Goal: Navigation & Orientation: Understand site structure

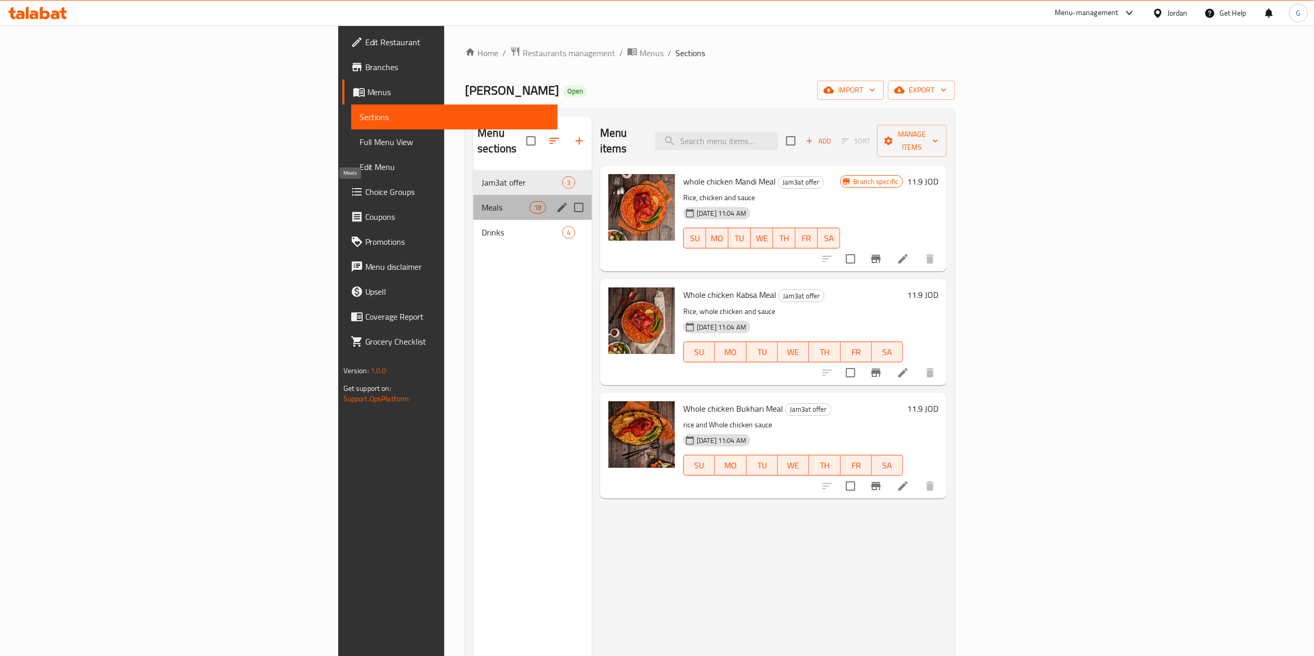
click at [482, 201] on span "Meals" at bounding box center [505, 207] width 47 height 12
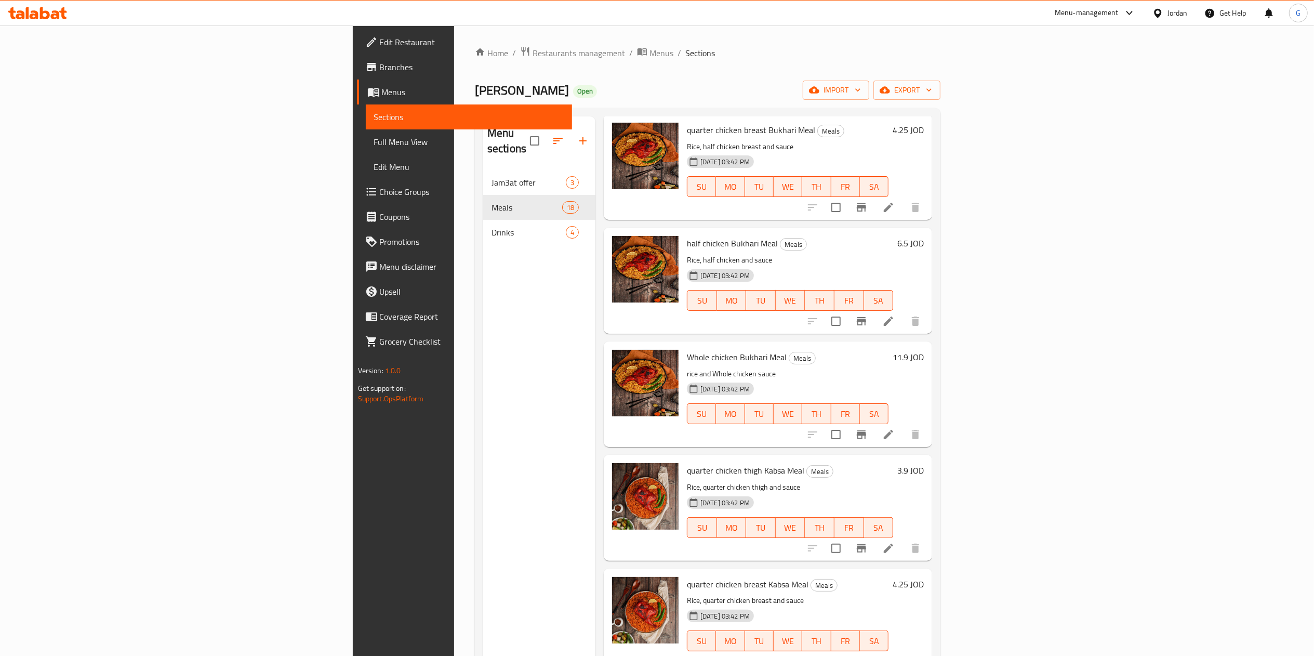
scroll to position [1413, 0]
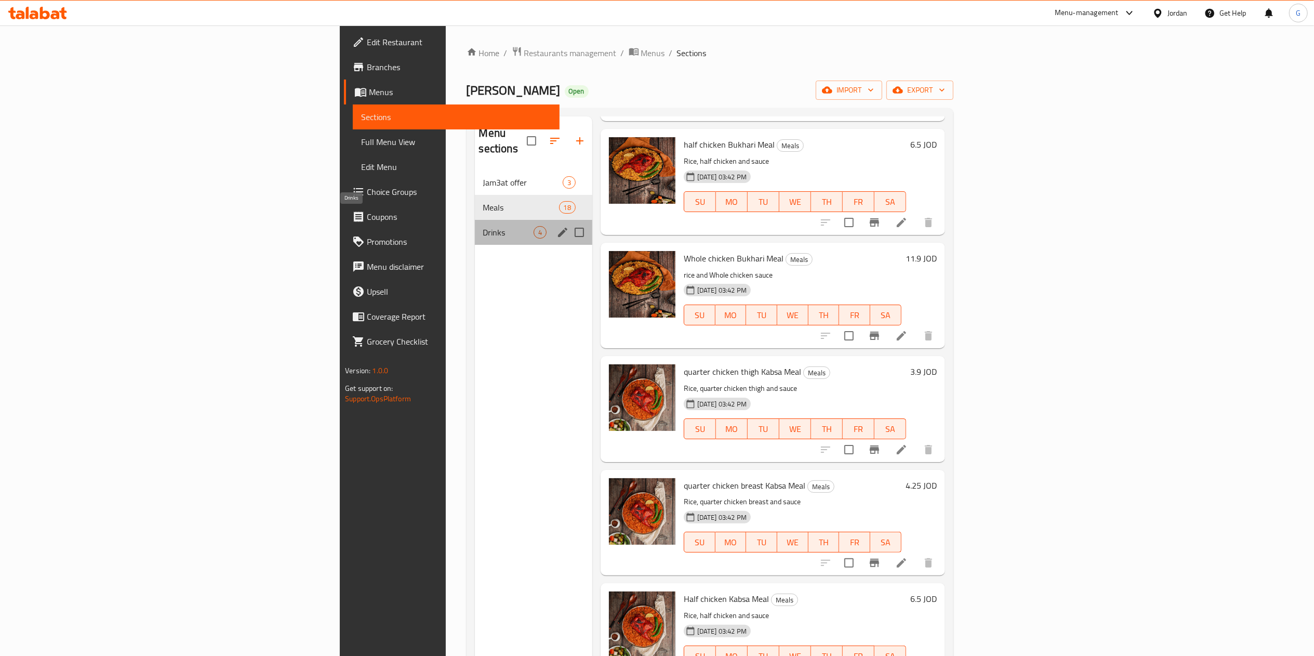
click at [483, 226] on span "Drinks" at bounding box center [508, 232] width 50 height 12
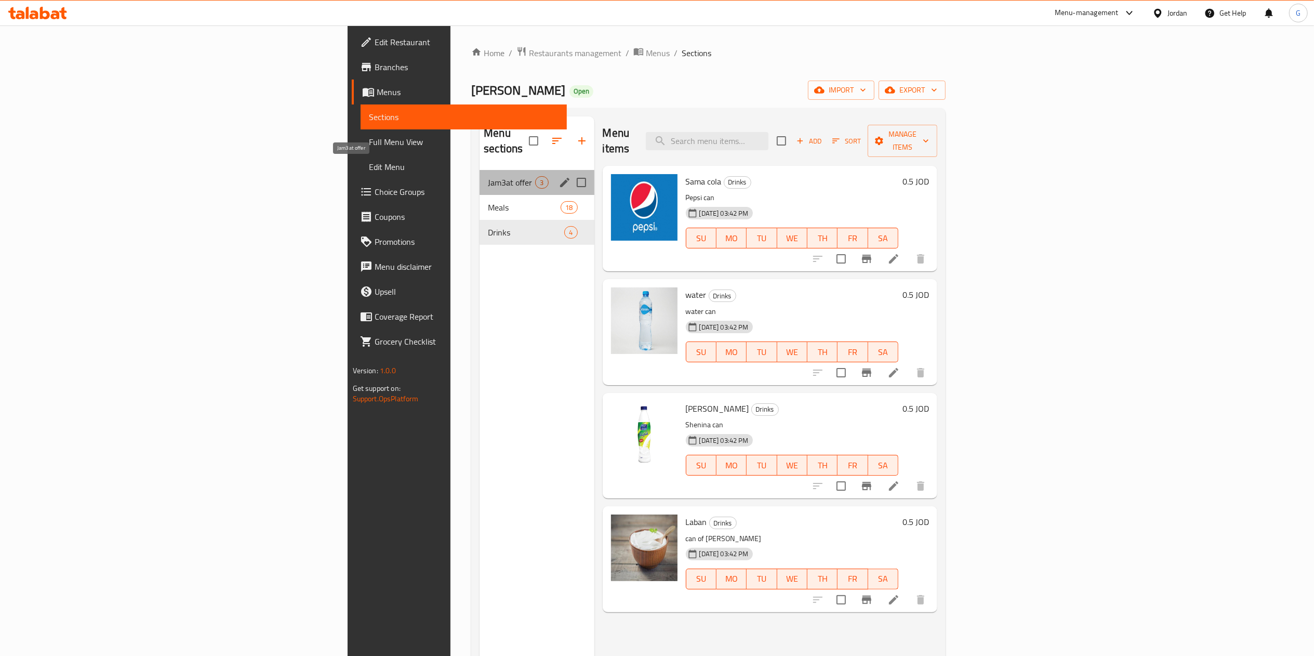
click at [488, 176] on span "Jam3at offer" at bounding box center [511, 182] width 47 height 12
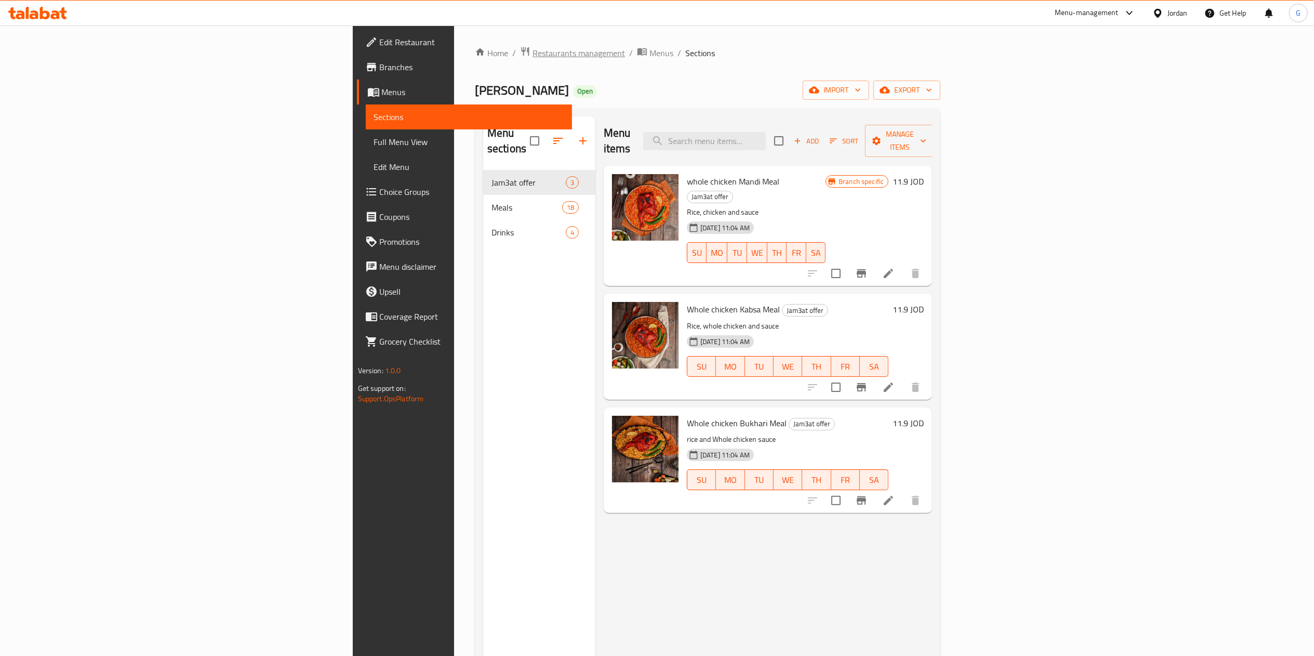
click at [533, 51] on span "Restaurants management" at bounding box center [579, 53] width 92 height 12
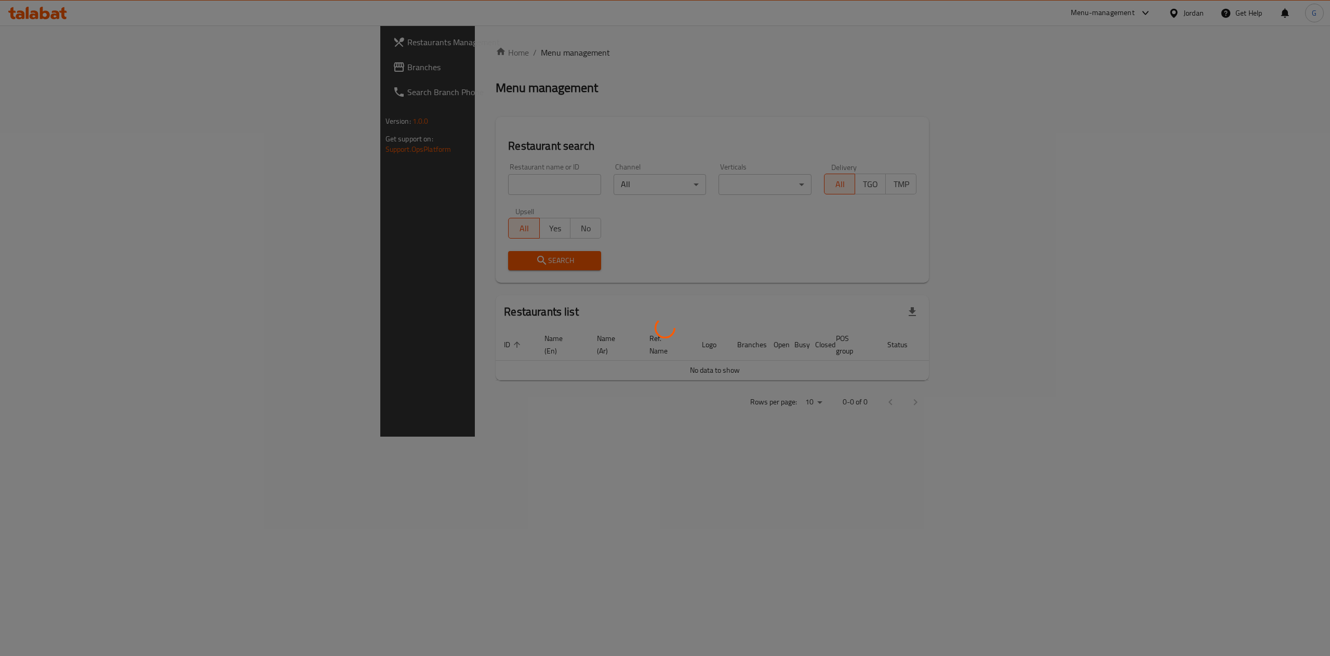
click at [46, 73] on div at bounding box center [665, 328] width 1330 height 656
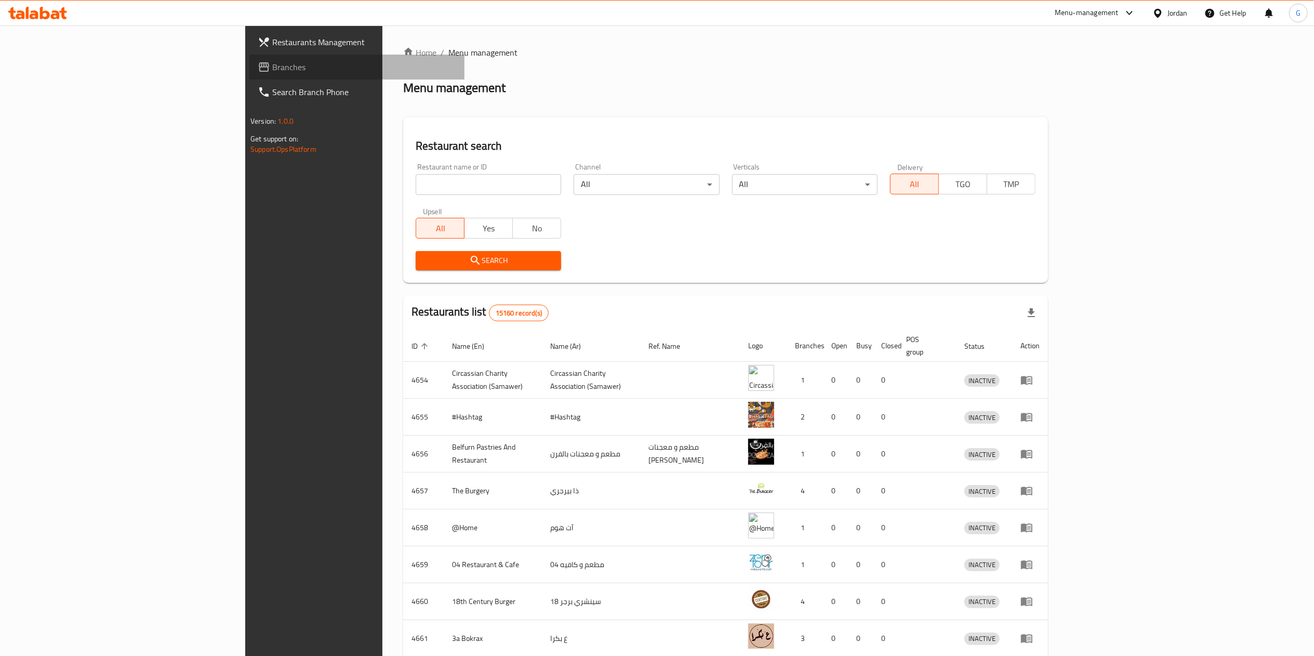
click at [272, 73] on span "Branches" at bounding box center [364, 67] width 184 height 12
